Goal: Transaction & Acquisition: Purchase product/service

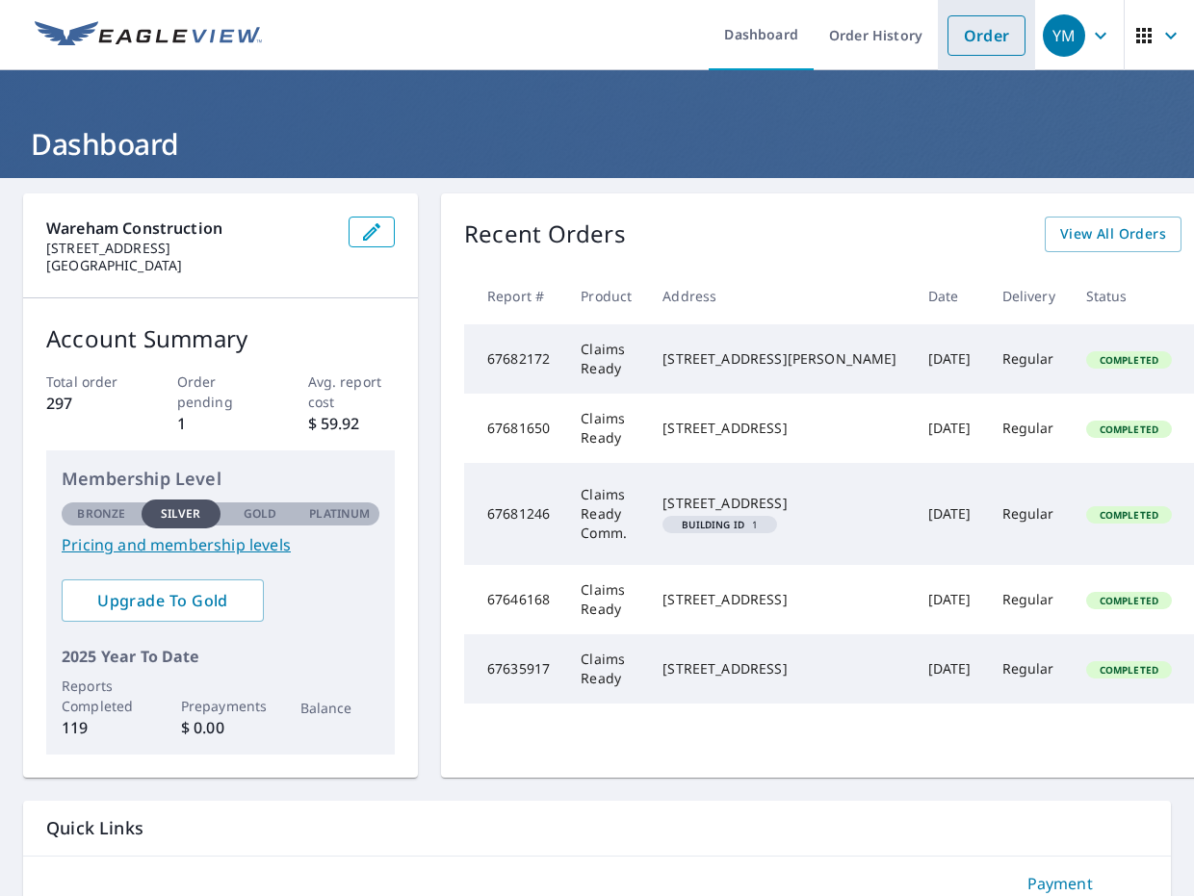
click at [1005, 39] on link "Order" at bounding box center [986, 35] width 78 height 40
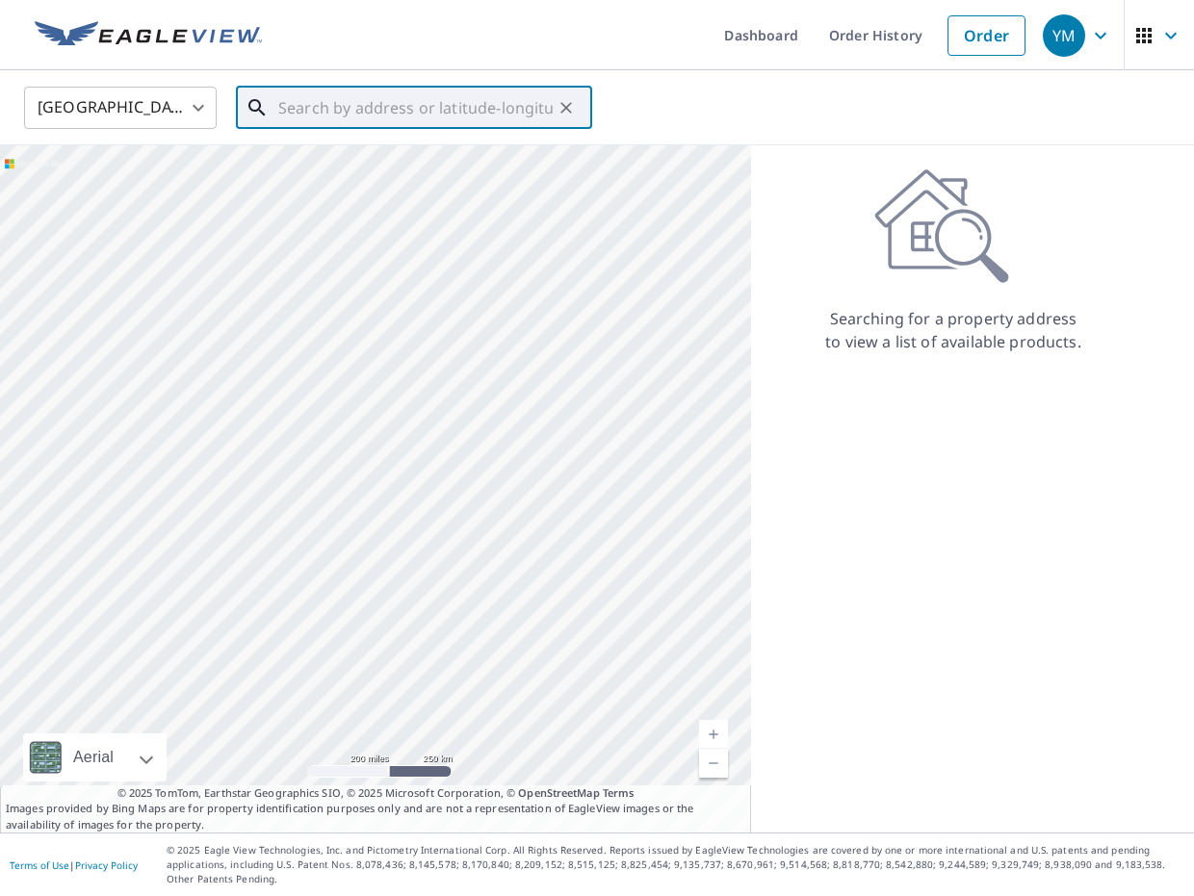
click at [443, 107] on input "text" at bounding box center [415, 108] width 274 height 54
paste input "[STREET_ADDRESS]"
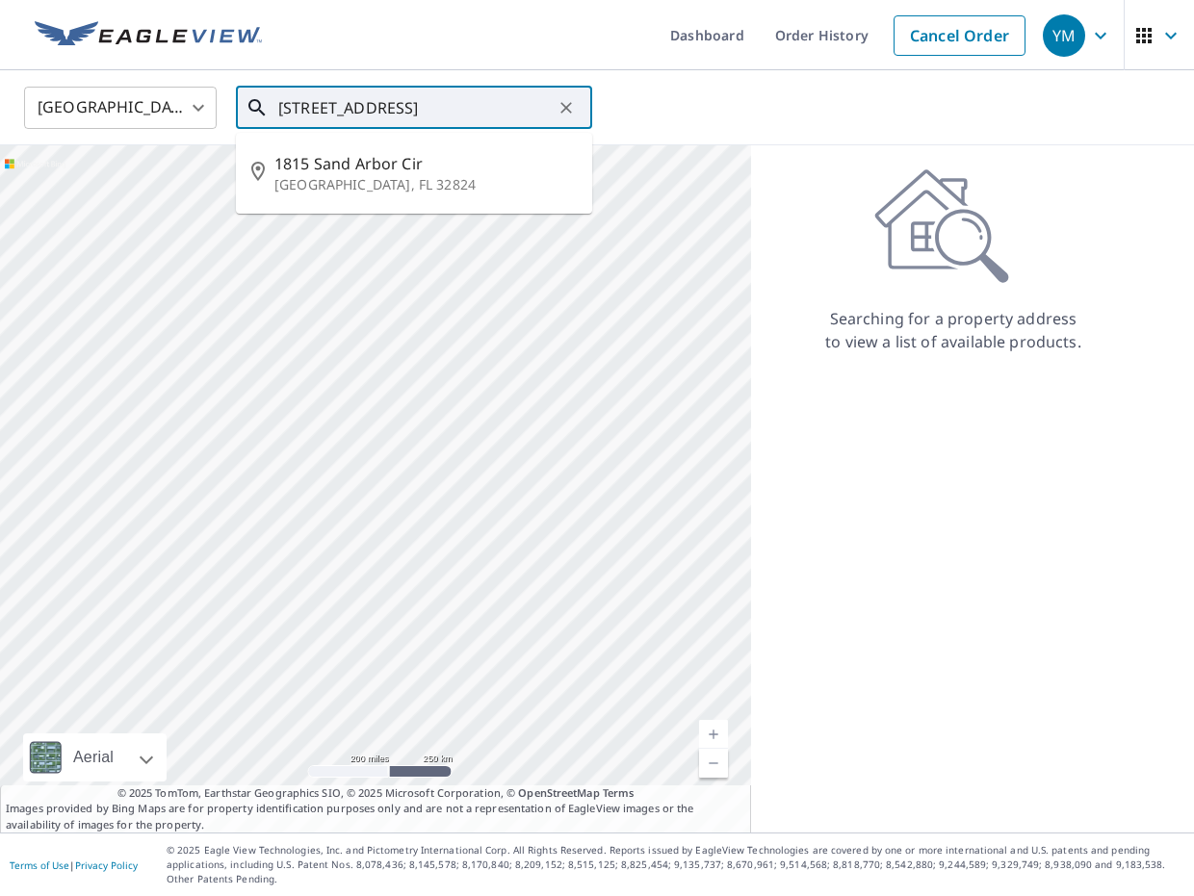
type input "[STREET_ADDRESS]"
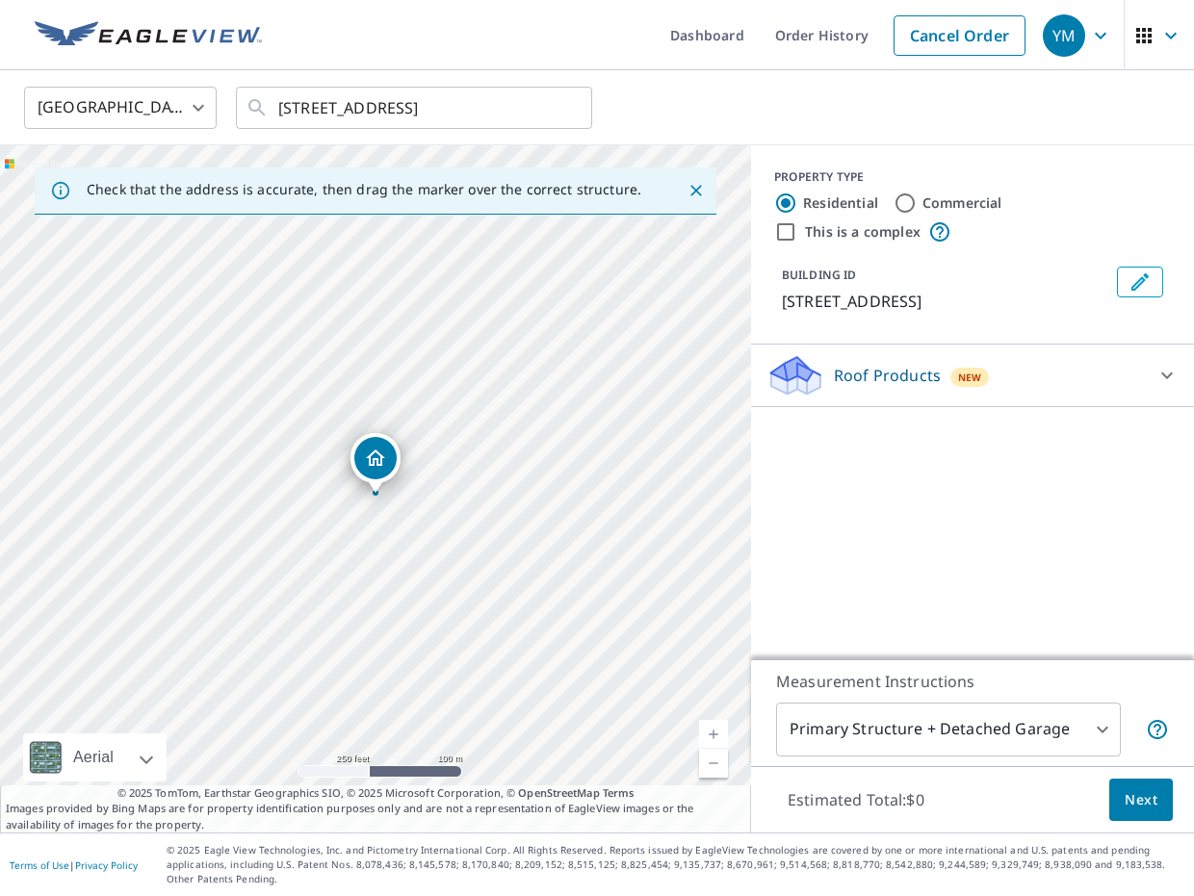
click at [1088, 401] on div "Roof Products New ClaimsReady™ $28 - $77.5" at bounding box center [972, 376] width 443 height 63
click at [1052, 374] on div "Roof Products New" at bounding box center [954, 375] width 377 height 45
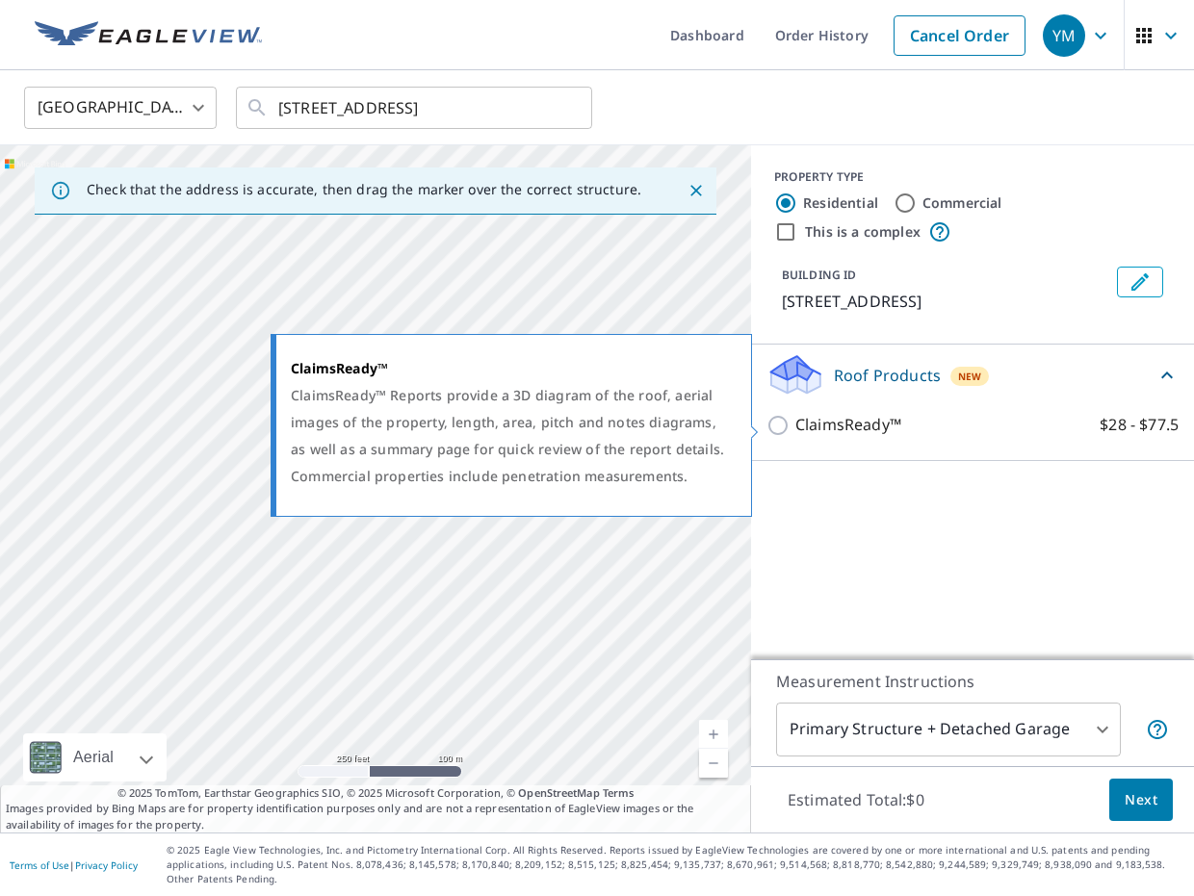
click at [819, 430] on p "ClaimsReady™" at bounding box center [848, 425] width 106 height 24
click at [795, 430] on input "ClaimsReady™ $28 - $77.5" at bounding box center [780, 425] width 29 height 23
checkbox input "true"
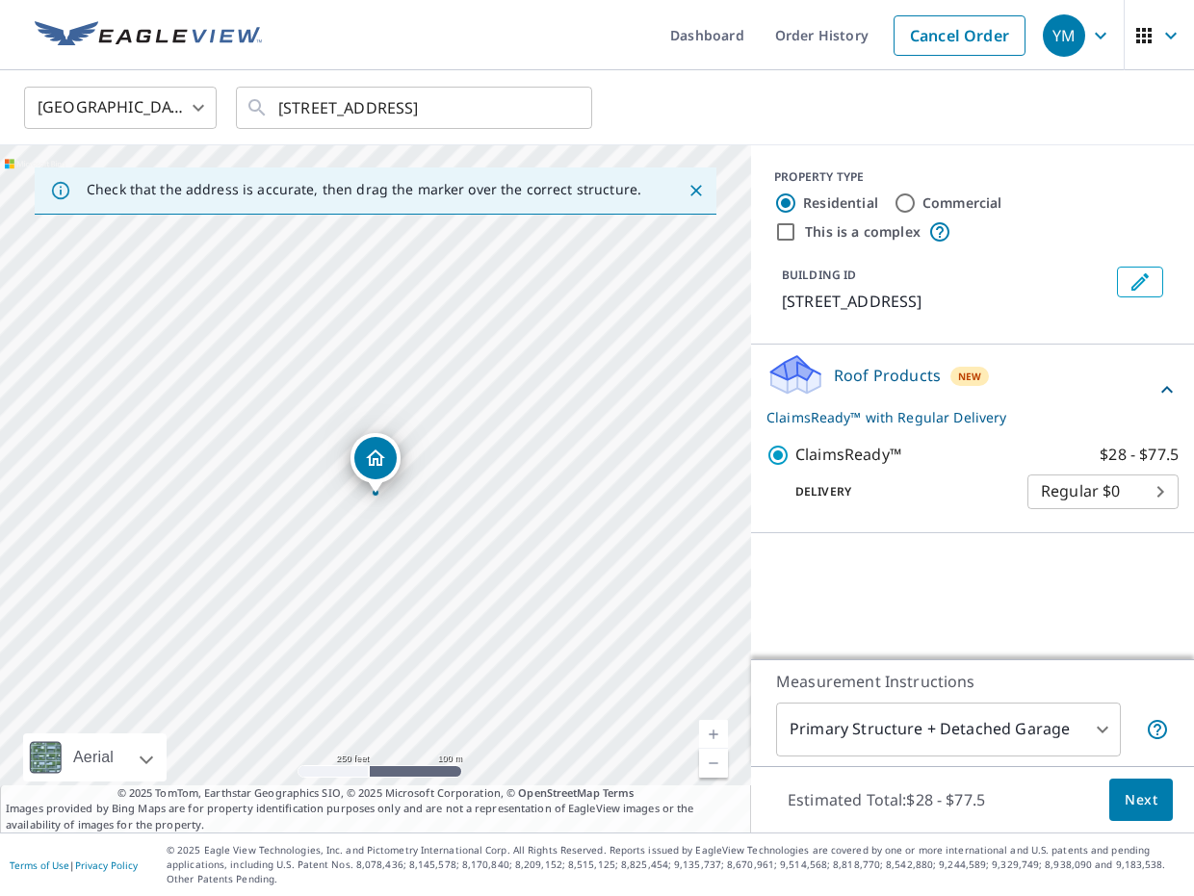
click at [1137, 813] on span "Next" at bounding box center [1141, 801] width 33 height 24
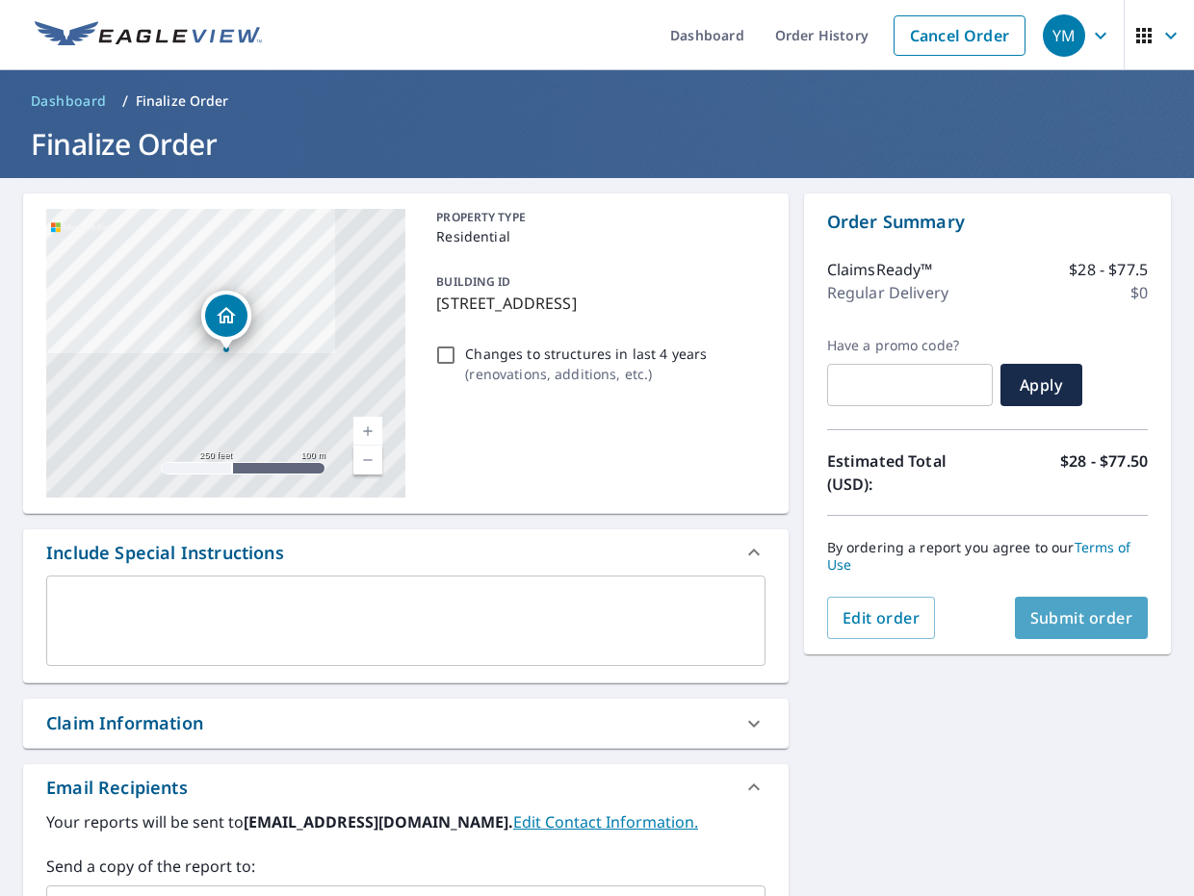
click at [1088, 609] on span "Submit order" at bounding box center [1081, 618] width 103 height 21
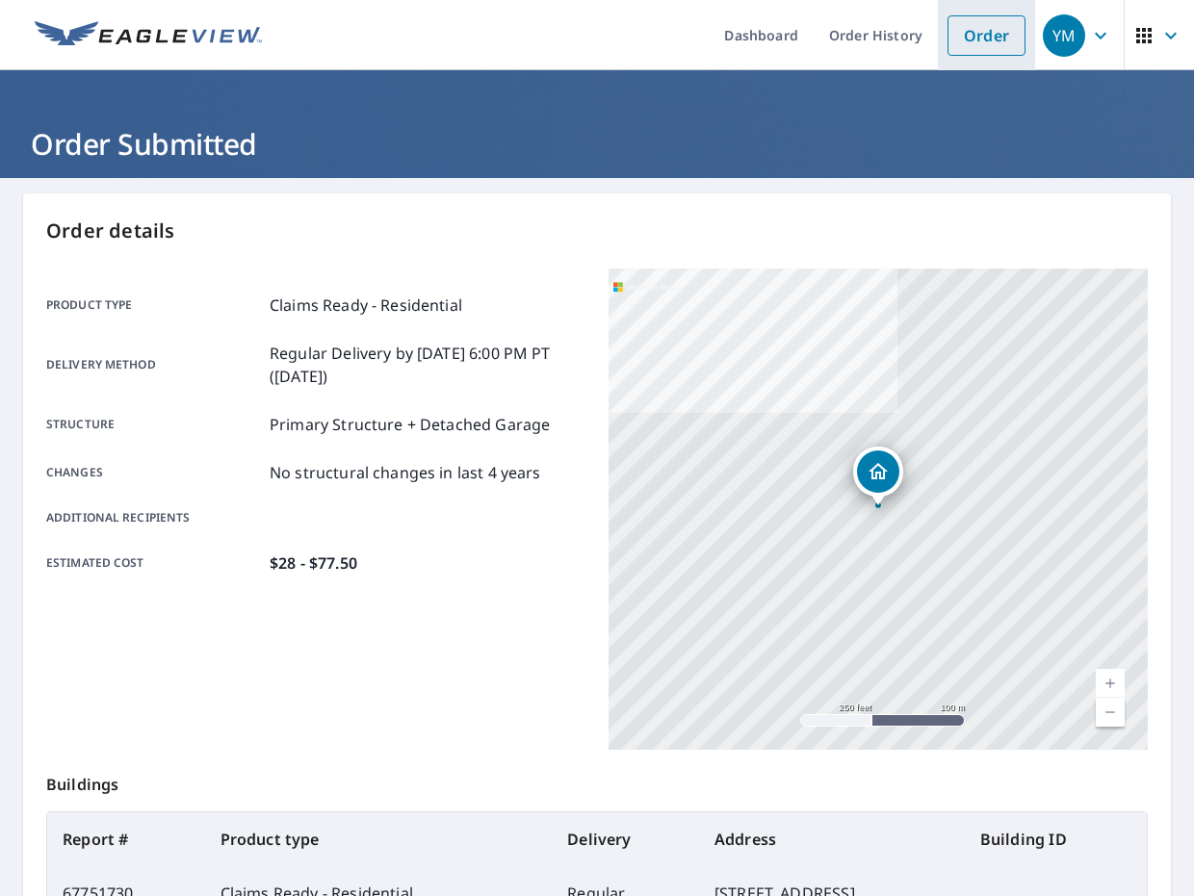
click at [962, 48] on link "Order" at bounding box center [986, 35] width 78 height 40
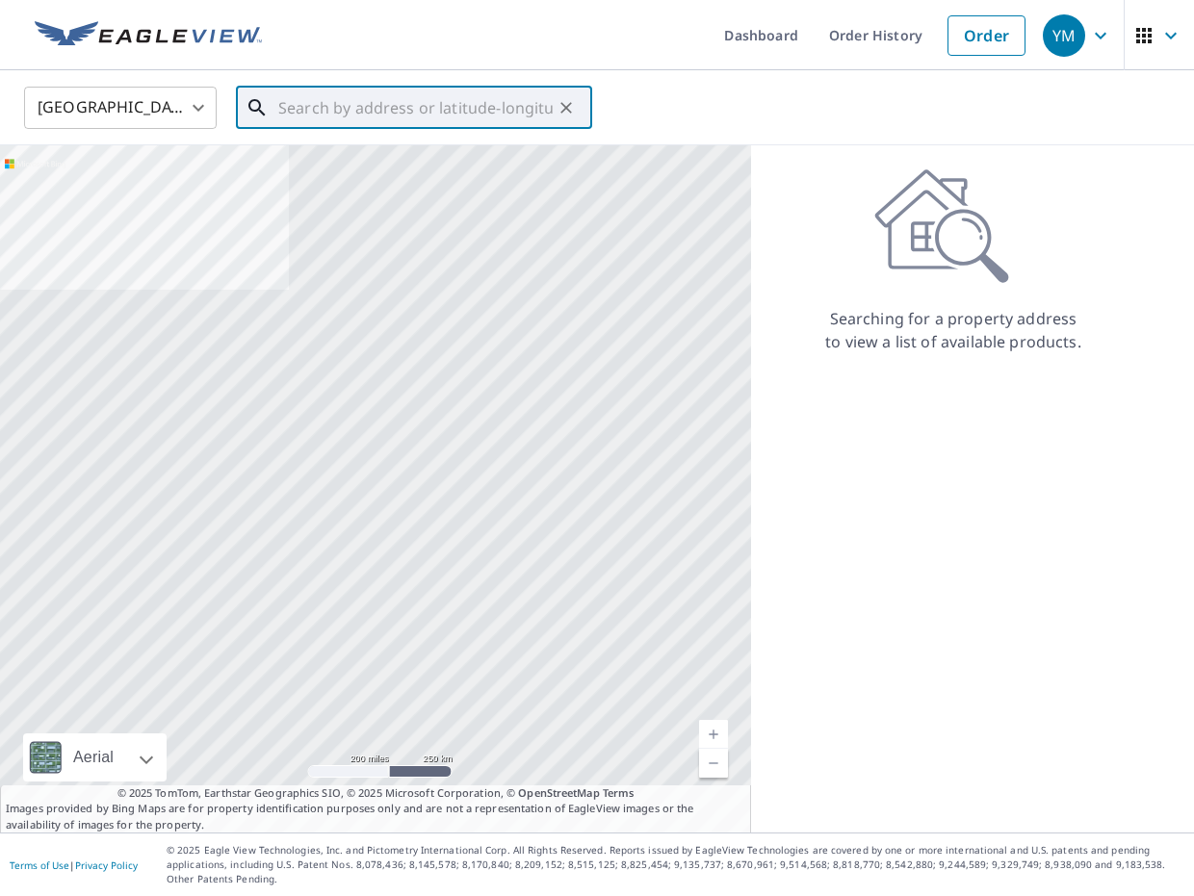
click at [540, 115] on input "text" at bounding box center [415, 108] width 274 height 54
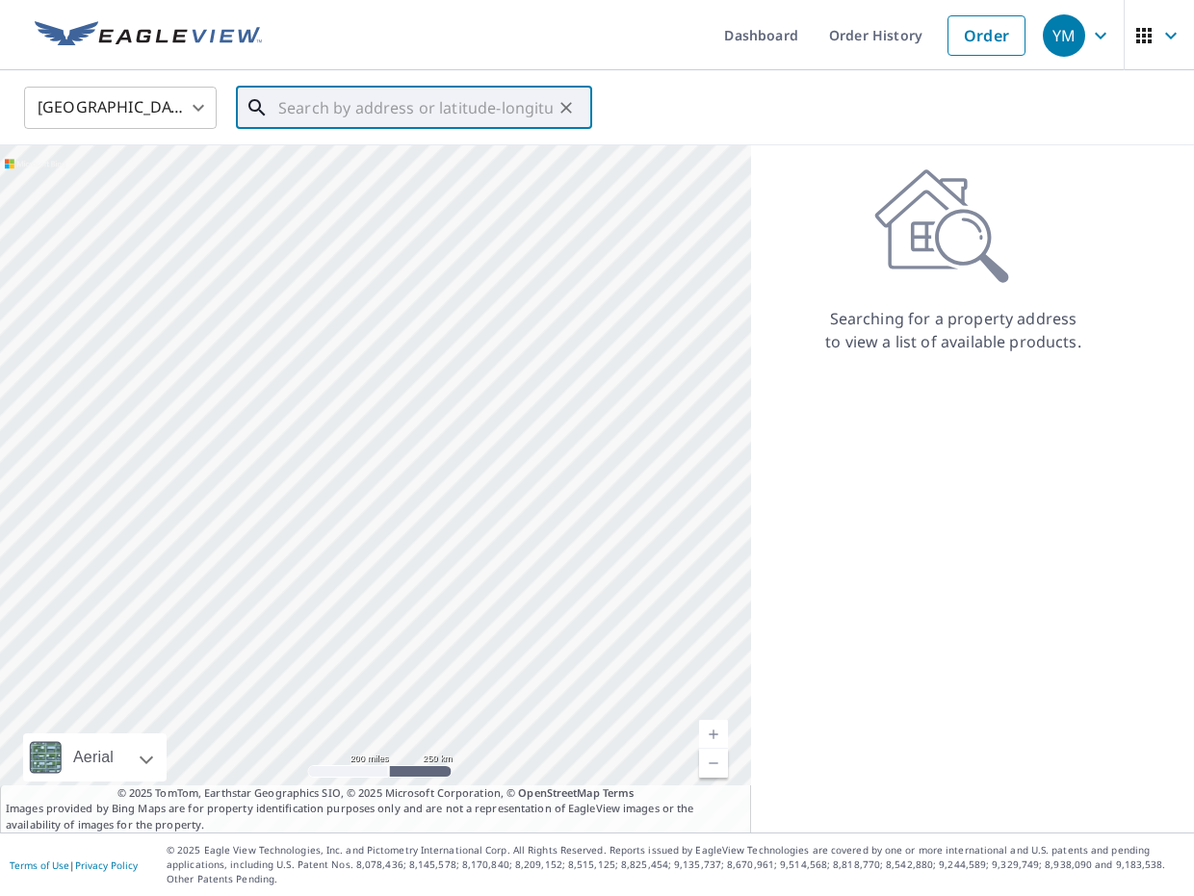
paste input "[STREET_ADDRESS]"
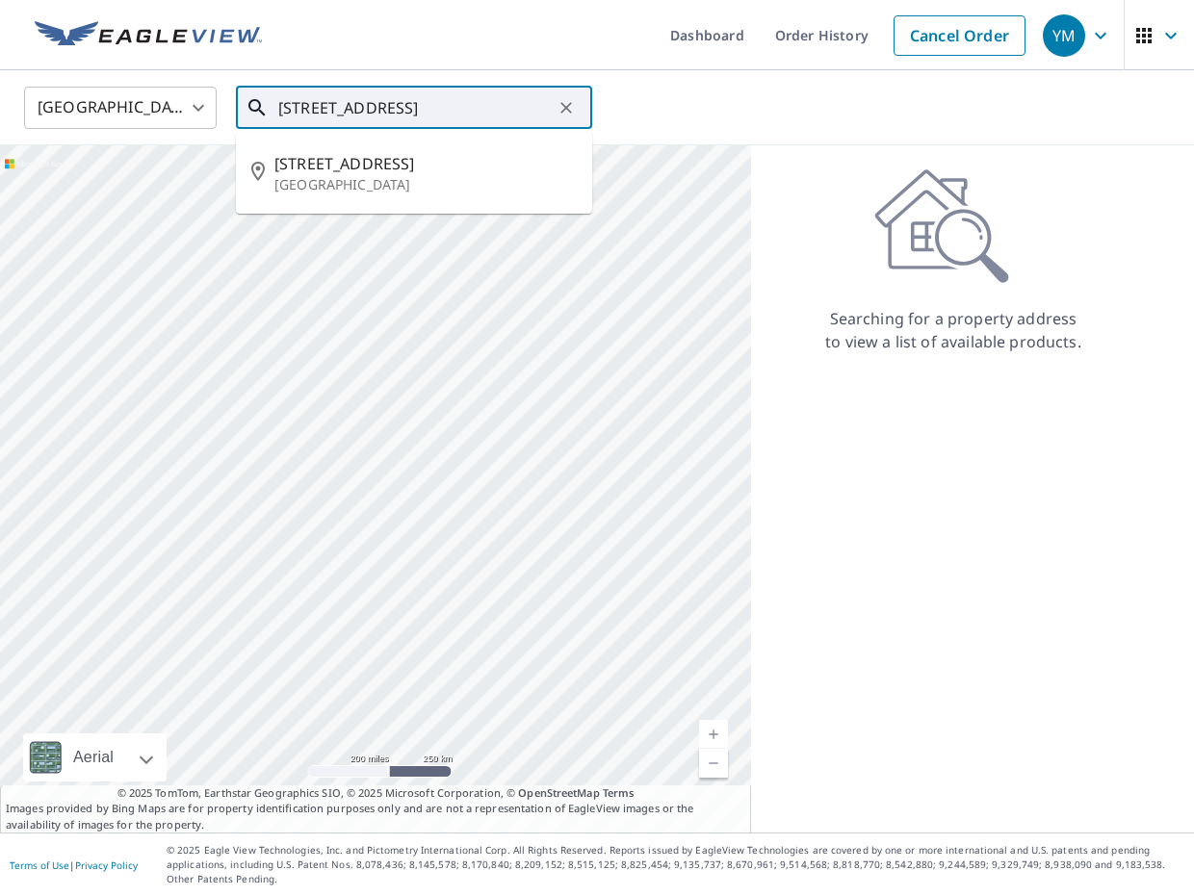
type input "[STREET_ADDRESS]"
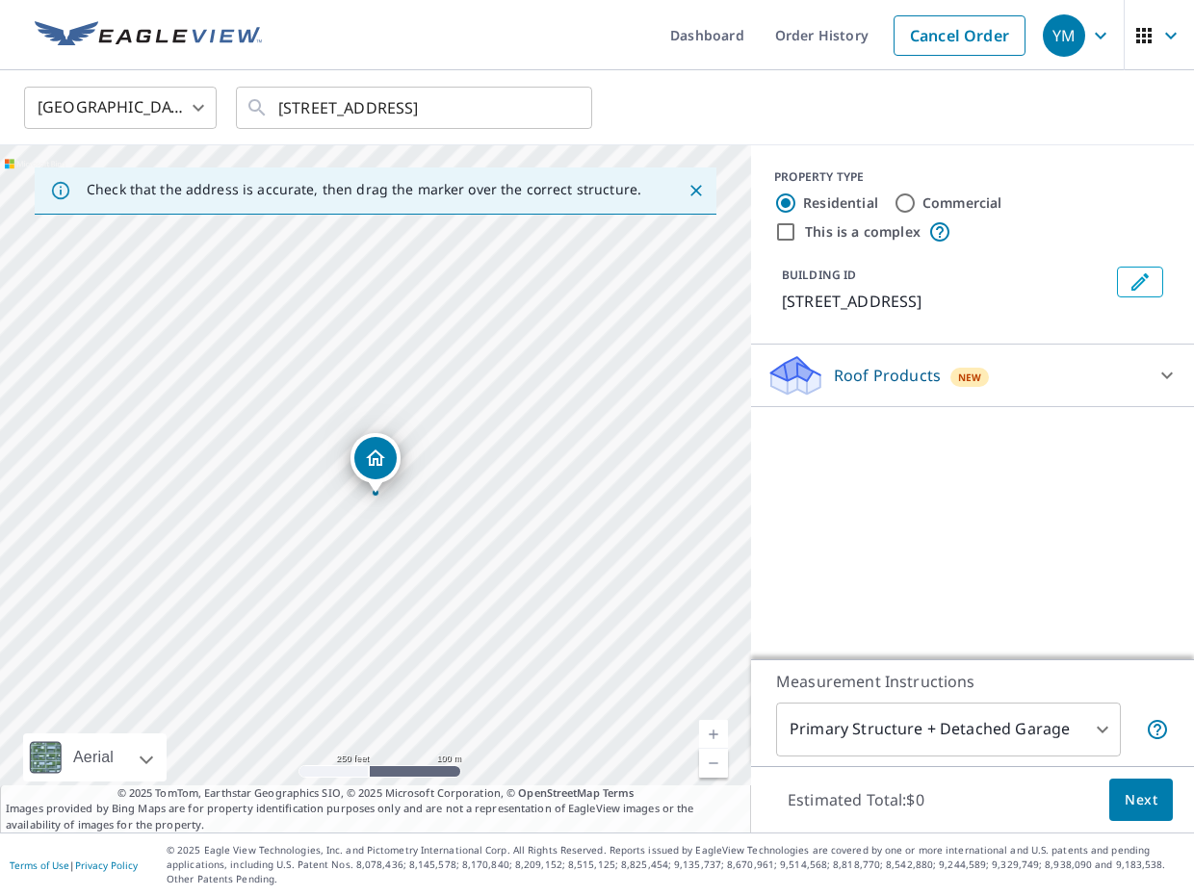
click at [872, 386] on p "Roof Products" at bounding box center [887, 375] width 107 height 23
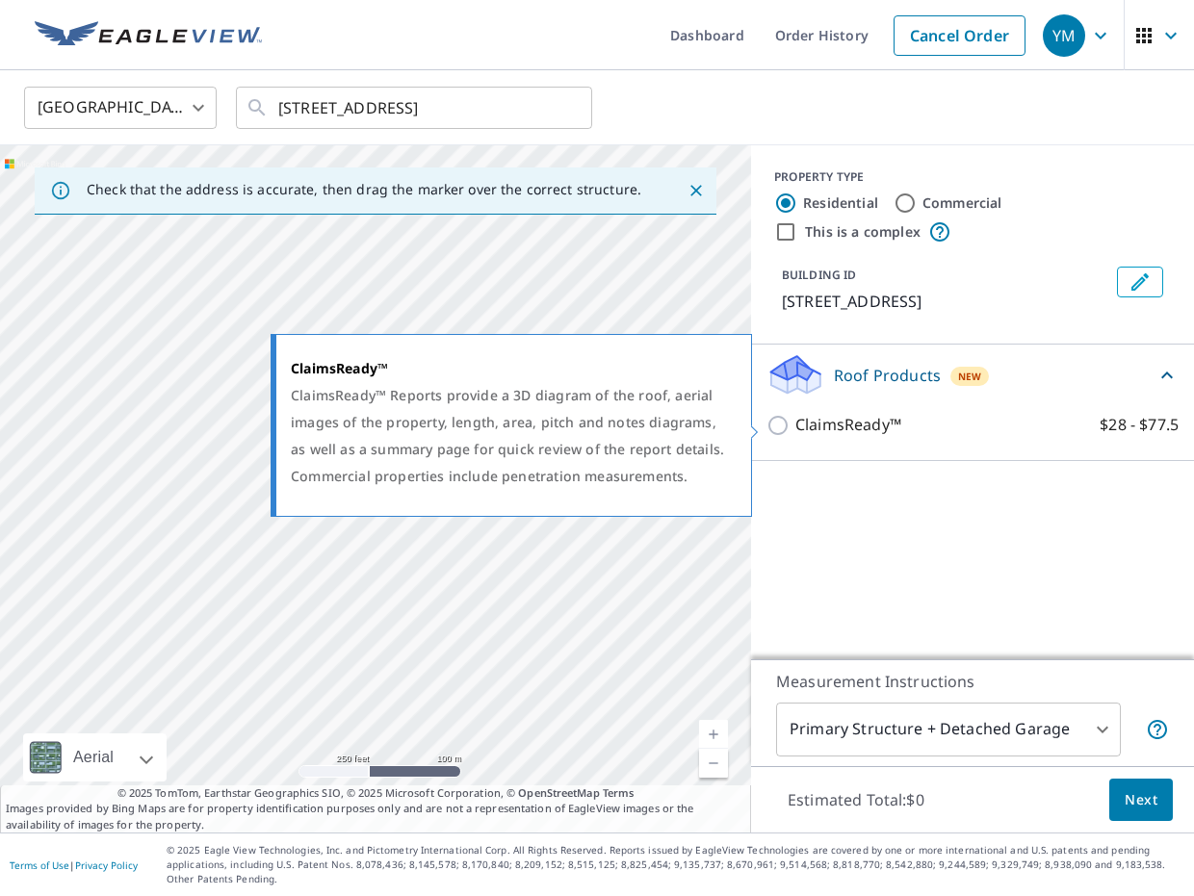
click at [825, 433] on p "ClaimsReady™" at bounding box center [848, 425] width 106 height 24
click at [795, 433] on input "ClaimsReady™ $28 - $77.5" at bounding box center [780, 425] width 29 height 23
checkbox input "true"
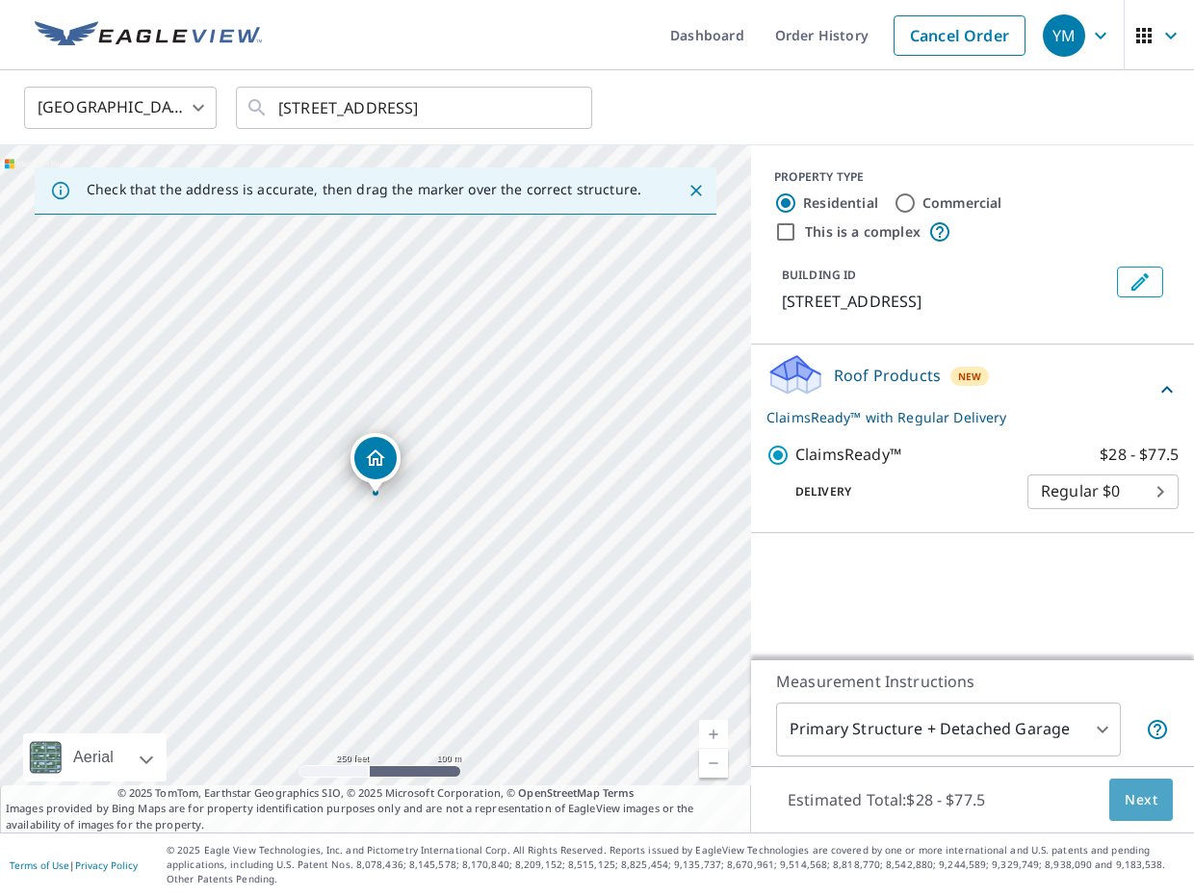
click at [1152, 813] on span "Next" at bounding box center [1141, 801] width 33 height 24
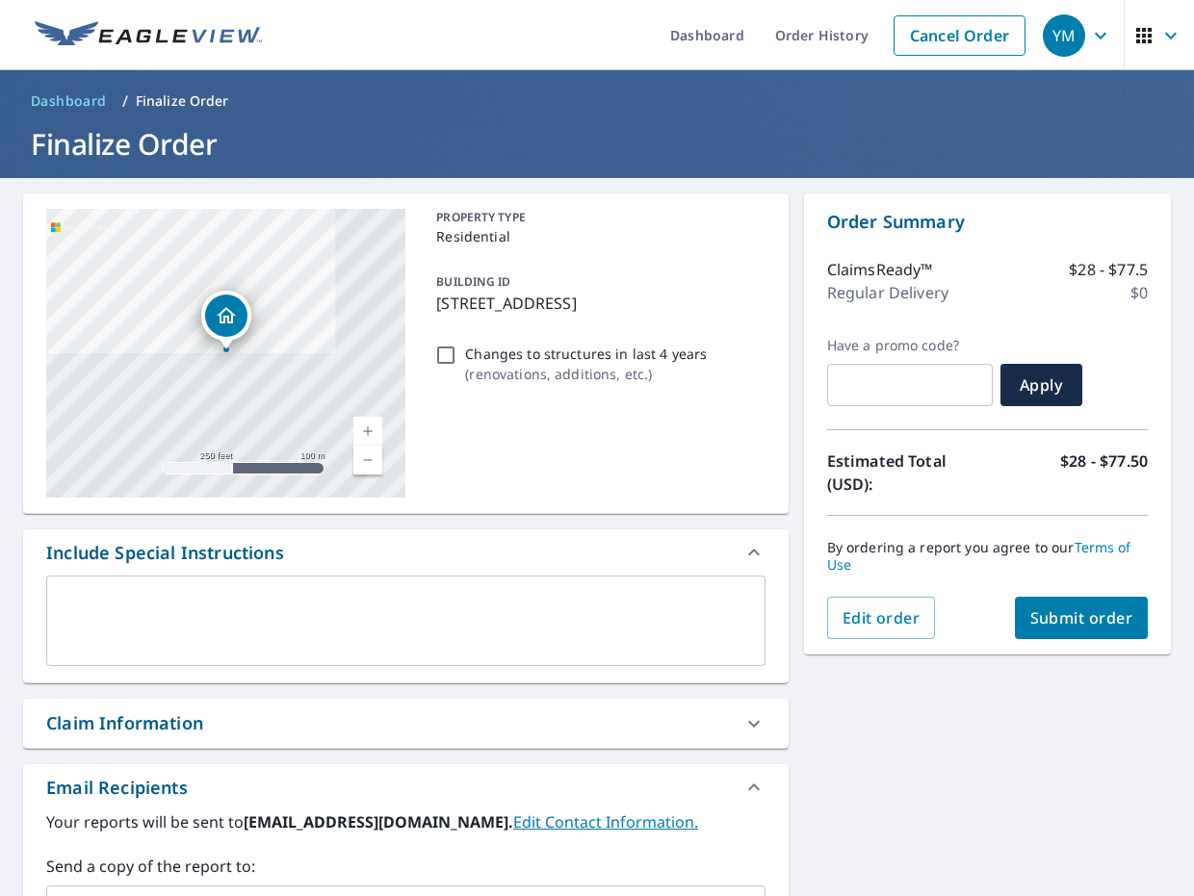
click at [1116, 609] on span "Submit order" at bounding box center [1081, 618] width 103 height 21
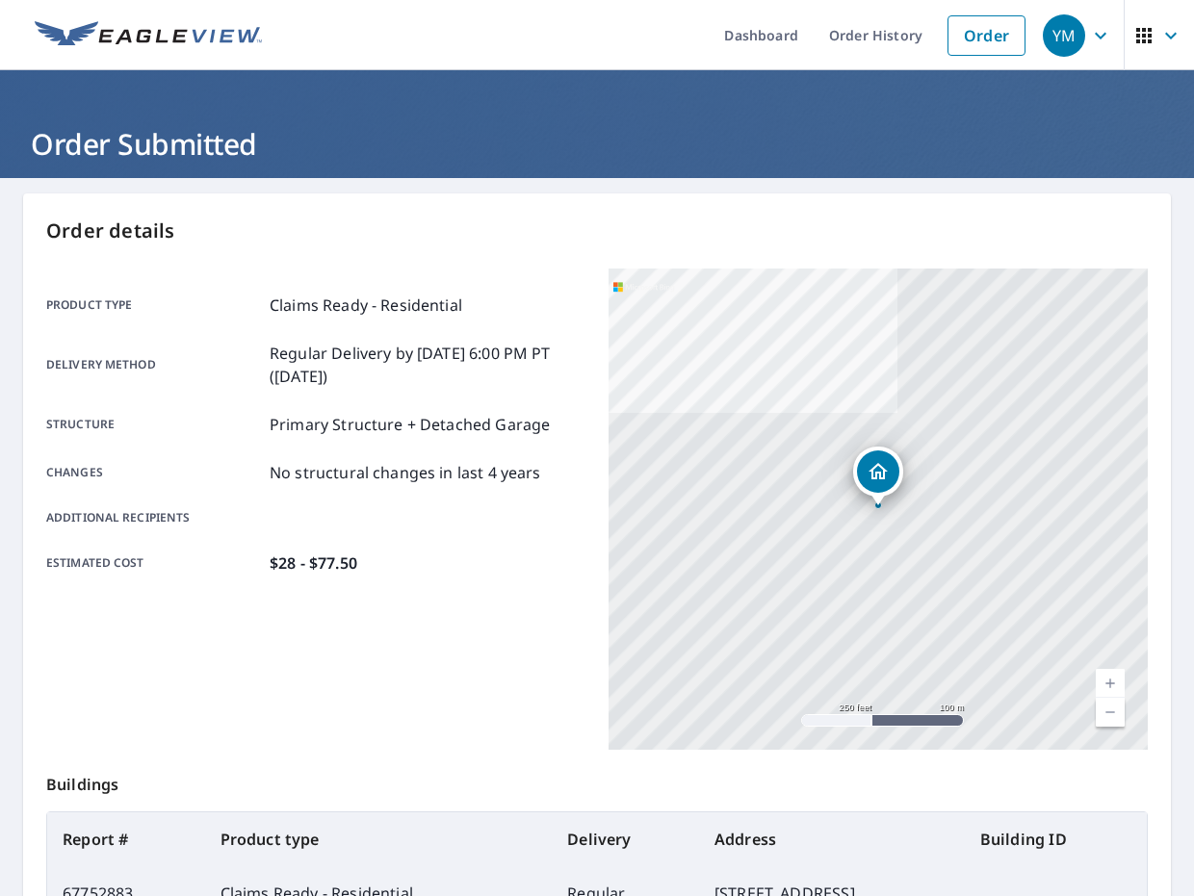
scroll to position [236, 0]
